Goal: Task Accomplishment & Management: Complete application form

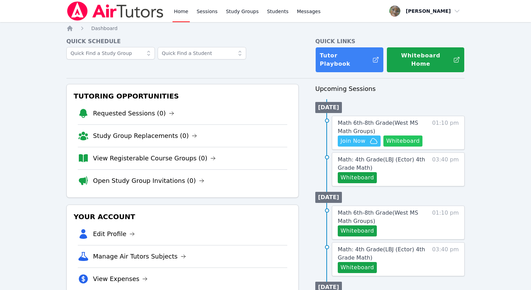
click at [404, 136] on button "Whiteboard" at bounding box center [402, 141] width 39 height 11
click at [245, 13] on link "Study Groups" at bounding box center [242, 11] width 36 height 22
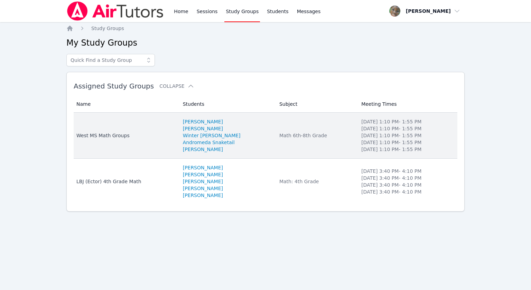
click at [114, 137] on div "West MS Math Groups" at bounding box center [125, 135] width 98 height 7
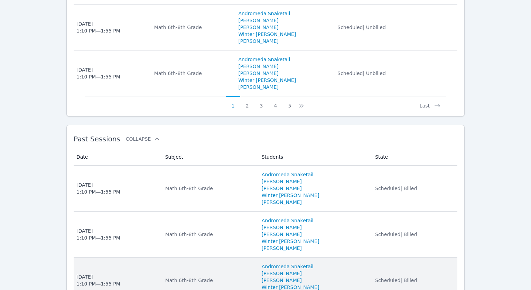
scroll to position [832, 0]
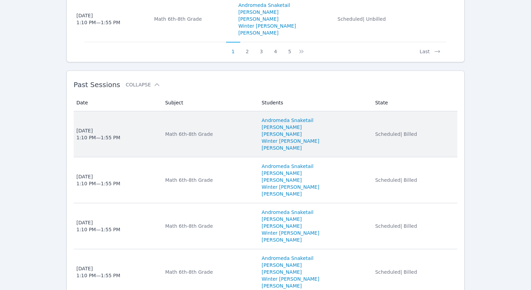
click at [203, 122] on td "Subject Math 6th-8th Grade" at bounding box center [209, 134] width 96 height 46
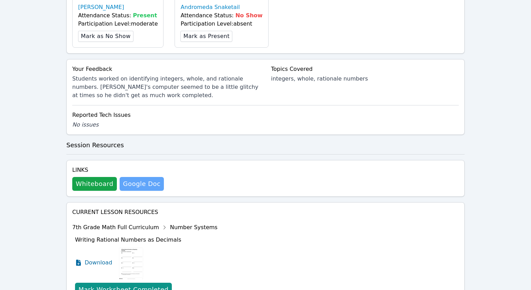
scroll to position [423, 0]
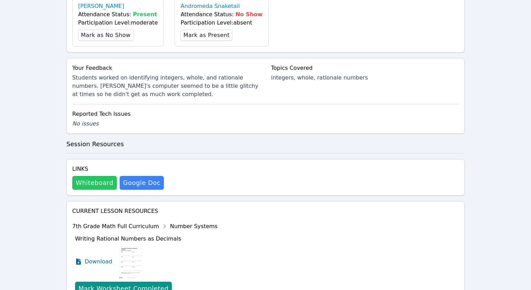
click at [100, 176] on button "Whiteboard" at bounding box center [94, 183] width 45 height 14
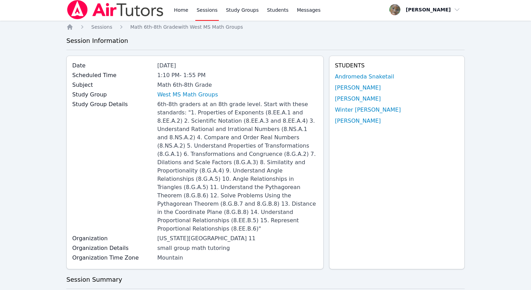
scroll to position [0, 0]
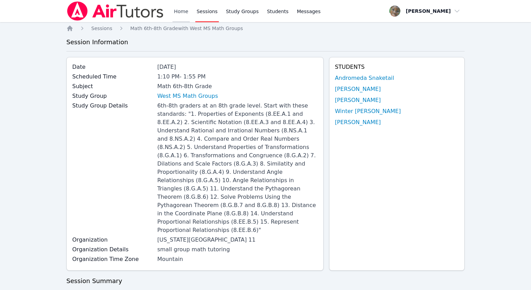
click at [176, 12] on link "Home" at bounding box center [181, 11] width 17 height 22
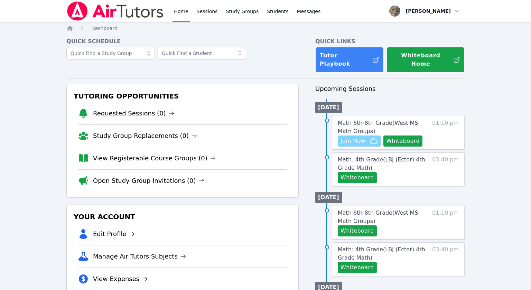
click at [360, 137] on span "Join Now" at bounding box center [353, 141] width 25 height 8
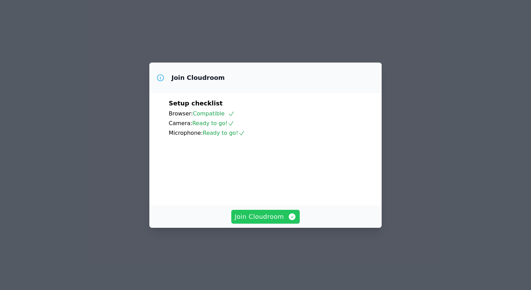
click at [263, 222] on span "Join Cloudroom" at bounding box center [266, 217] width 62 height 10
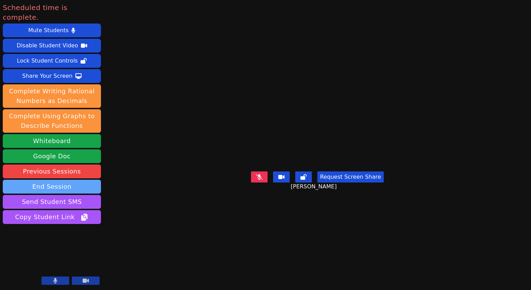
click at [62, 180] on button "End Session" at bounding box center [52, 187] width 98 height 14
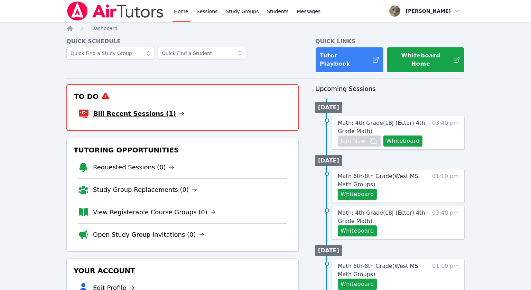
click at [141, 109] on link "Bill Recent Sessions (1)" at bounding box center [138, 114] width 91 height 10
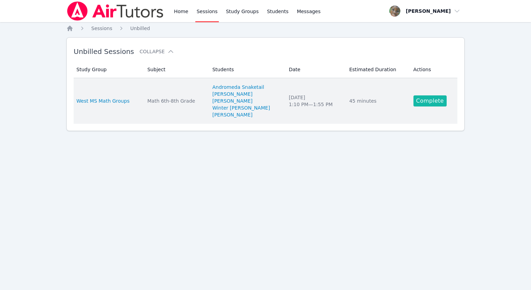
click at [420, 105] on link "Complete" at bounding box center [430, 100] width 33 height 11
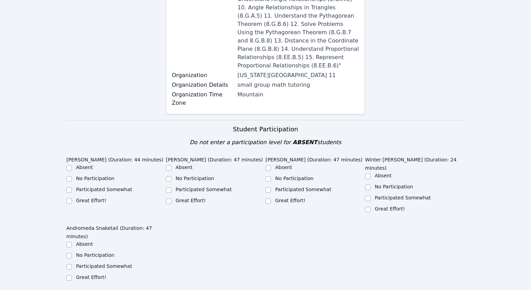
scroll to position [227, 0]
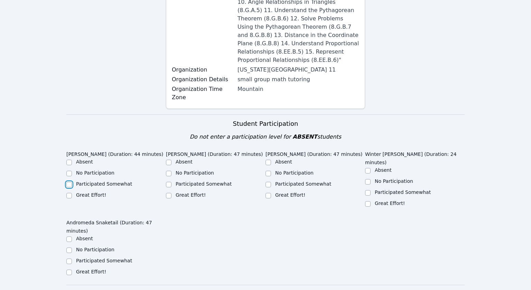
click at [68, 182] on input "Participated Somewhat" at bounding box center [69, 185] width 6 height 6
checkbox input "true"
click at [171, 182] on input "Participated Somewhat" at bounding box center [169, 185] width 6 height 6
checkbox input "true"
click at [267, 193] on input "Great Effort!" at bounding box center [269, 196] width 6 height 6
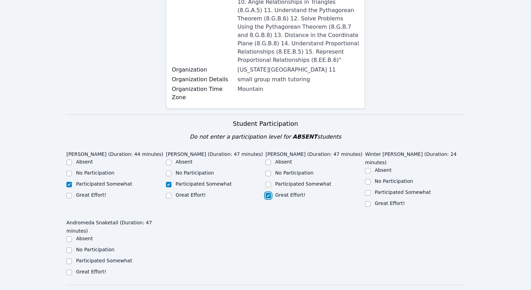
checkbox input "true"
click at [368, 201] on input "Great Effort!" at bounding box center [368, 204] width 6 height 6
checkbox input "true"
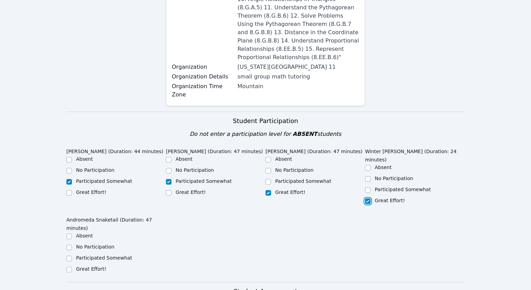
scroll to position [230, 0]
click at [70, 255] on input "Participated Somewhat" at bounding box center [69, 258] width 6 height 6
checkbox input "true"
click at [63, 219] on div "Home Sessions Study Groups Students Messages Open user menu Mykia Richards Open…" at bounding box center [265, 293] width 531 height 1046
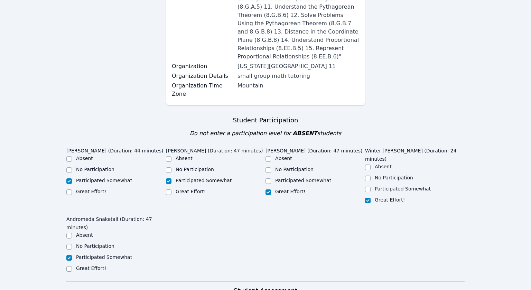
click at [64, 219] on div "Home Sessions Study Groups Students Messages Open user menu Mykia Richards Open…" at bounding box center [265, 293] width 531 height 1046
click at [68, 266] on input "Great Effort!" at bounding box center [69, 269] width 6 height 6
checkbox input "true"
checkbox input "false"
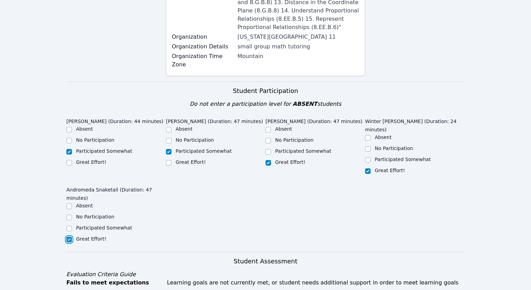
scroll to position [260, 0]
click at [297, 195] on div "Jeremiah Cosby (Duration: 44 minutes) Absent No Participation Participated Some…" at bounding box center [265, 183] width 398 height 137
click at [526, 5] on div "Home Sessions Study Groups Students Messages Open user menu Mykia Richards Open…" at bounding box center [265, 263] width 531 height 1046
drag, startPoint x: 411, startPoint y: 118, endPoint x: 410, endPoint y: 122, distance: 4.7
click at [411, 156] on label "Participated Somewhat" at bounding box center [403, 159] width 56 height 6
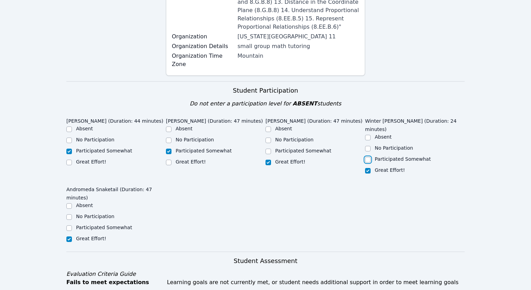
click at [371, 157] on input "Participated Somewhat" at bounding box center [368, 160] width 6 height 6
checkbox input "true"
click at [369, 168] on input "Great Effort!" at bounding box center [368, 171] width 6 height 6
checkbox input "true"
checkbox input "false"
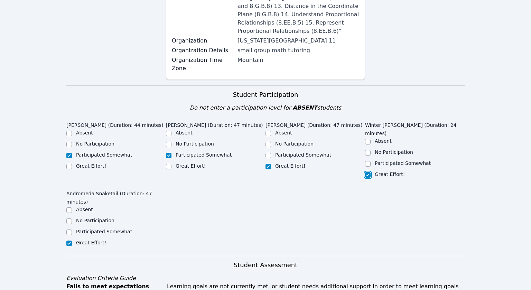
scroll to position [250, 0]
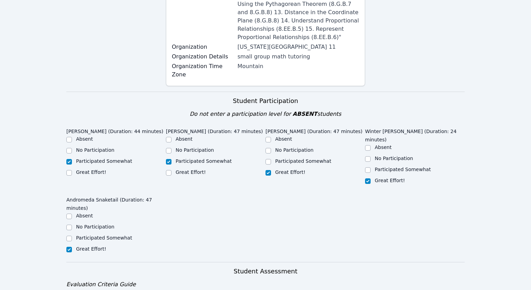
drag, startPoint x: 365, startPoint y: 214, endPoint x: 218, endPoint y: 201, distance: 147.8
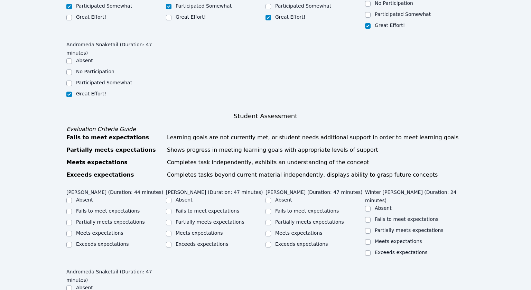
scroll to position [406, 0]
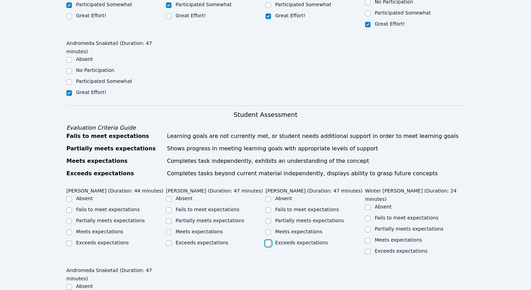
click at [269, 241] on input "Exceeds expectations" at bounding box center [269, 244] width 6 height 6
checkbox input "true"
click at [370, 227] on input "Partially meets expectations" at bounding box center [368, 230] width 6 height 6
checkbox input "true"
click at [168, 219] on input "Partially meets expectations" at bounding box center [169, 222] width 6 height 6
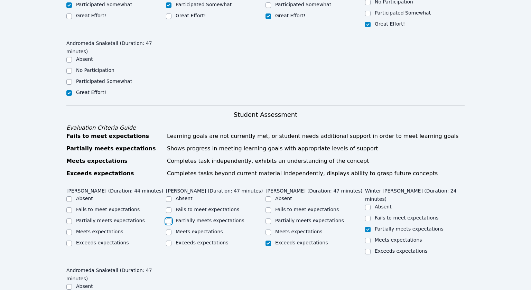
checkbox input "true"
click at [70, 219] on input "Partially meets expectations" at bounding box center [69, 222] width 6 height 6
checkbox input "true"
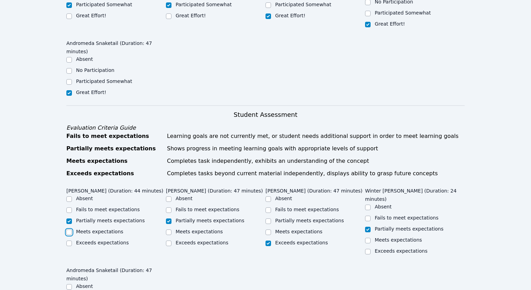
click at [68, 230] on input "Meets expectations" at bounding box center [69, 233] width 6 height 6
checkbox input "true"
checkbox input "false"
click at [168, 230] on input "Meets expectations" at bounding box center [169, 233] width 6 height 6
checkbox input "true"
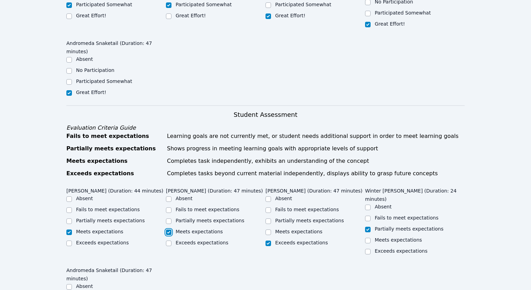
checkbox input "false"
click at [370, 238] on input "Meets expectations" at bounding box center [368, 241] width 6 height 6
checkbox input "true"
checkbox input "false"
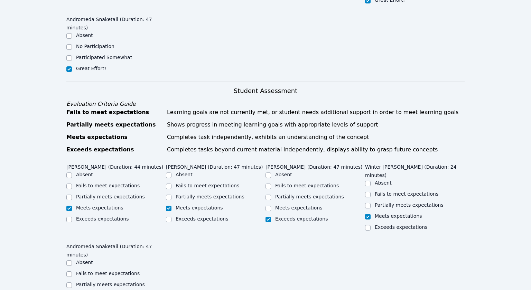
scroll to position [434, 0]
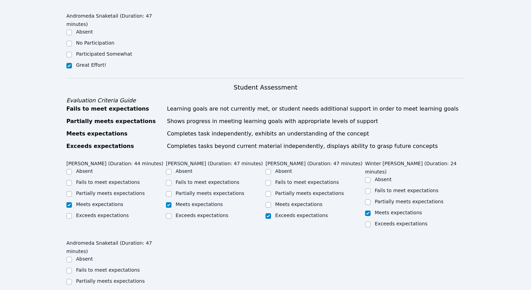
click at [183, 226] on div "Jeremiah Cosby (Duration: 44 minutes) Absent Fails to meet expectations Partial…" at bounding box center [265, 236] width 398 height 159
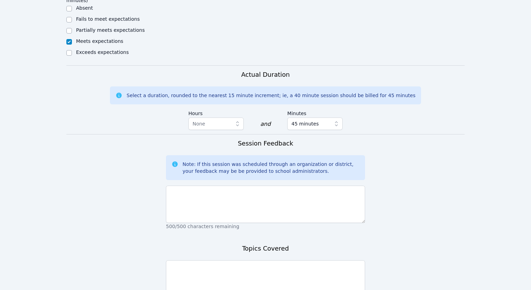
scroll to position [687, 0]
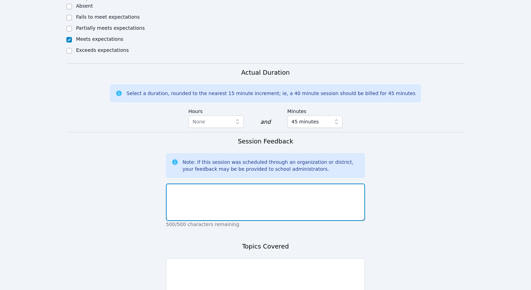
click at [194, 184] on textarea at bounding box center [265, 202] width 199 height 37
type textarea "S"
type textarea "W"
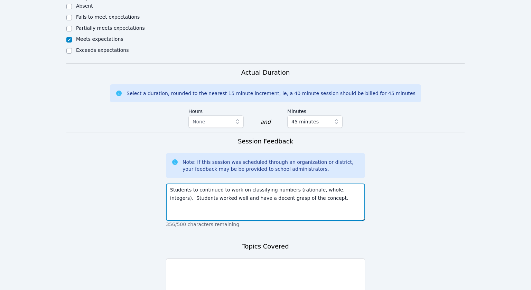
type textarea "Students to continued to work on classifying numbers (rationale, whole, integer…"
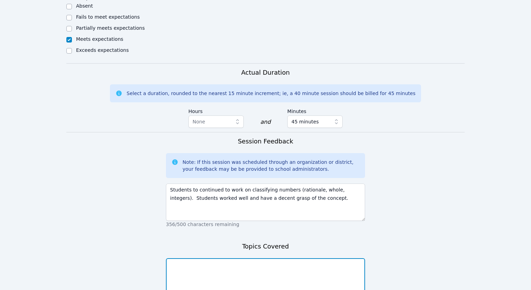
click at [200, 258] on textarea at bounding box center [265, 276] width 199 height 37
type textarea "Rationa"
type textarea "R"
type textarea "Number classification"
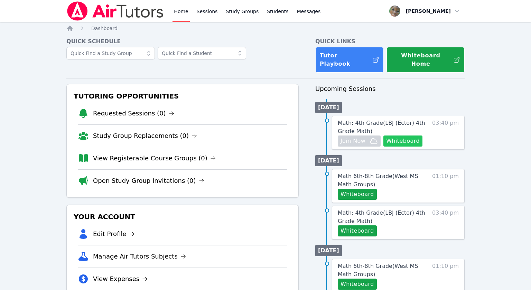
click at [406, 136] on button "Whiteboard" at bounding box center [402, 141] width 39 height 11
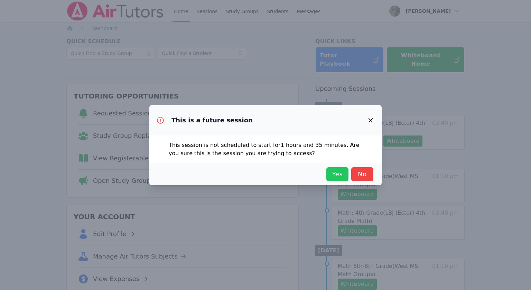
click at [341, 175] on span "Yes" at bounding box center [337, 174] width 15 height 10
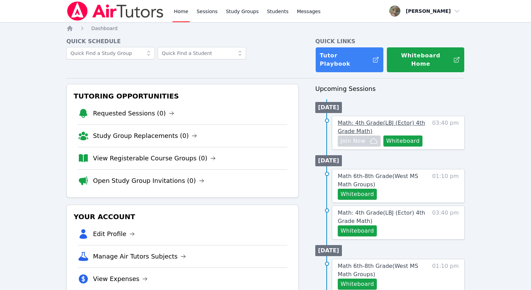
click at [384, 120] on span "Math: 4th Grade ( LBJ (Ector) 4th Grade Math )" at bounding box center [381, 127] width 87 height 15
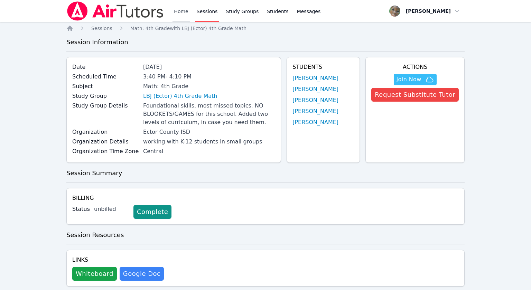
click at [182, 11] on link "Home" at bounding box center [181, 11] width 17 height 22
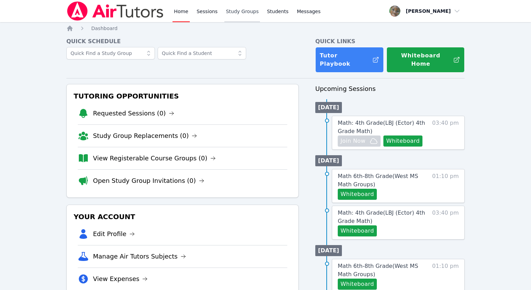
click at [232, 12] on link "Study Groups" at bounding box center [242, 11] width 36 height 22
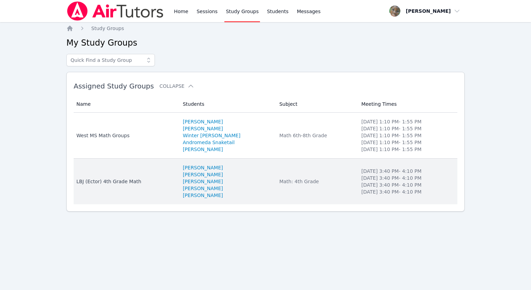
click at [120, 184] on div "LBJ (Ector) 4th Grade Math" at bounding box center [125, 181] width 98 height 7
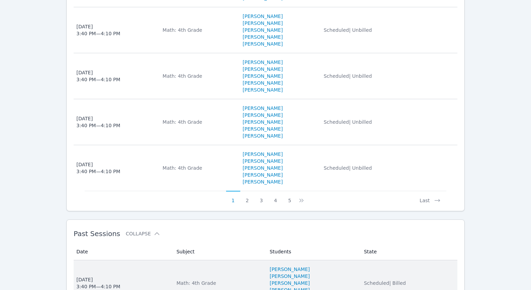
scroll to position [594, 0]
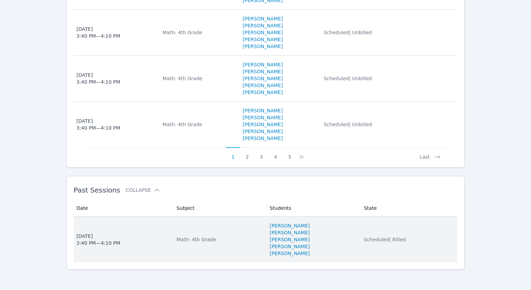
click at [129, 239] on span "Thu Sep 18 3:40 PM — 4:10 PM" at bounding box center [122, 240] width 92 height 14
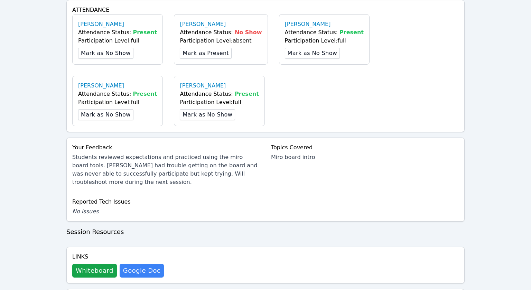
scroll to position [236, 0]
click at [101, 263] on button "Whiteboard" at bounding box center [94, 270] width 45 height 14
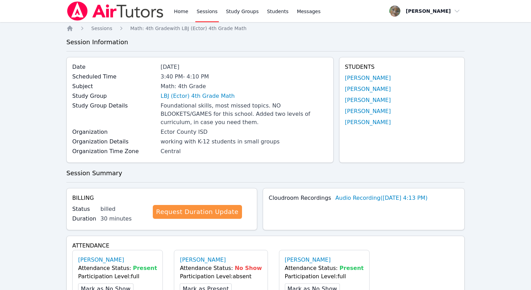
scroll to position [0, 0]
click at [174, 11] on link "Home" at bounding box center [181, 11] width 17 height 22
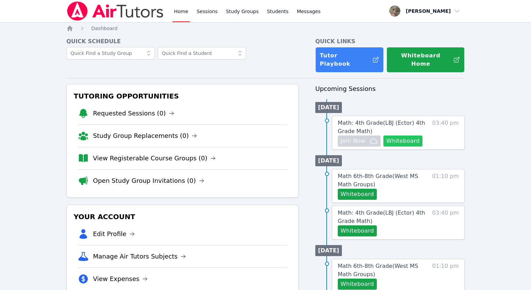
click at [409, 136] on button "Whiteboard" at bounding box center [402, 141] width 39 height 11
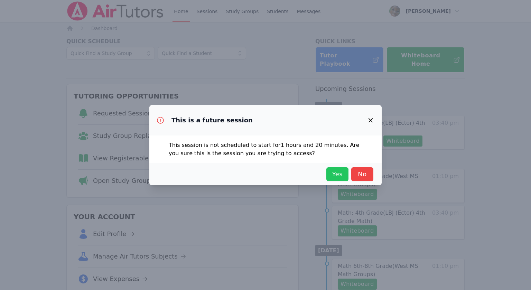
click at [339, 174] on span "Yes" at bounding box center [337, 174] width 15 height 10
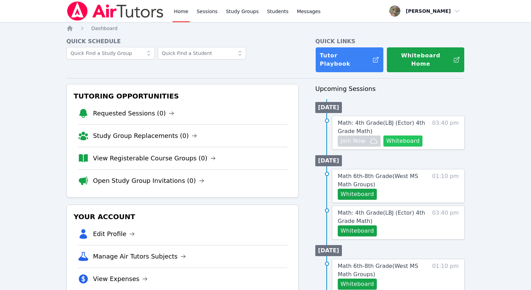
click at [400, 136] on button "Whiteboard" at bounding box center [402, 141] width 39 height 11
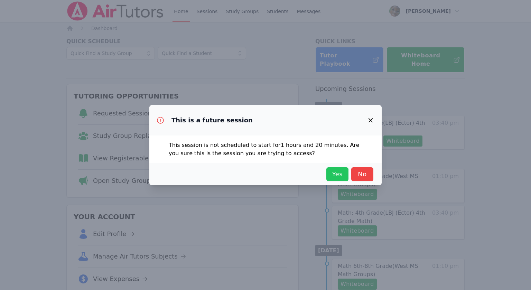
click at [332, 174] on span "Yes" at bounding box center [337, 174] width 15 height 10
